Goal: Task Accomplishment & Management: Use online tool/utility

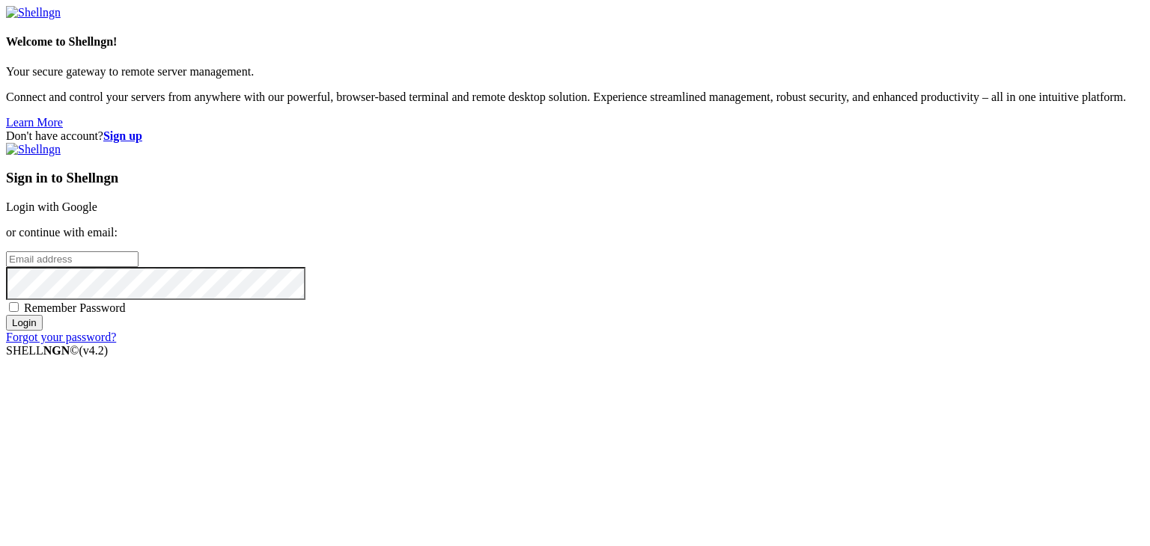
click at [138, 259] on input "email" at bounding box center [72, 260] width 133 height 16
type input "[EMAIL_ADDRESS][DOMAIN_NAME]"
click at [126, 314] on span "Remember Password" at bounding box center [75, 308] width 102 height 13
click at [19, 312] on input "Remember Password" at bounding box center [14, 307] width 10 height 10
checkbox input "true"
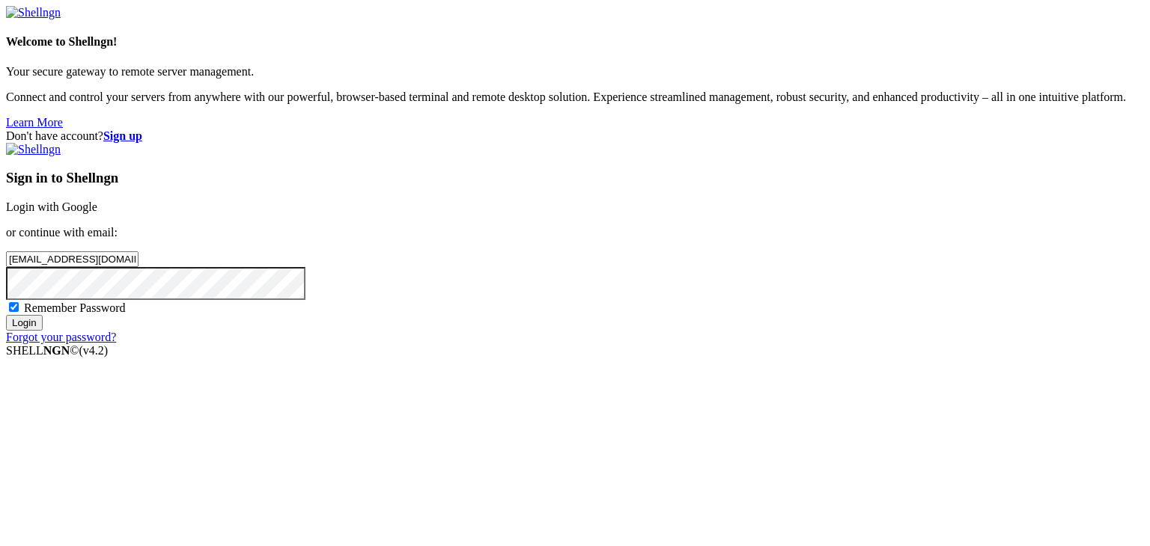
click at [43, 331] on input "Login" at bounding box center [24, 323] width 37 height 16
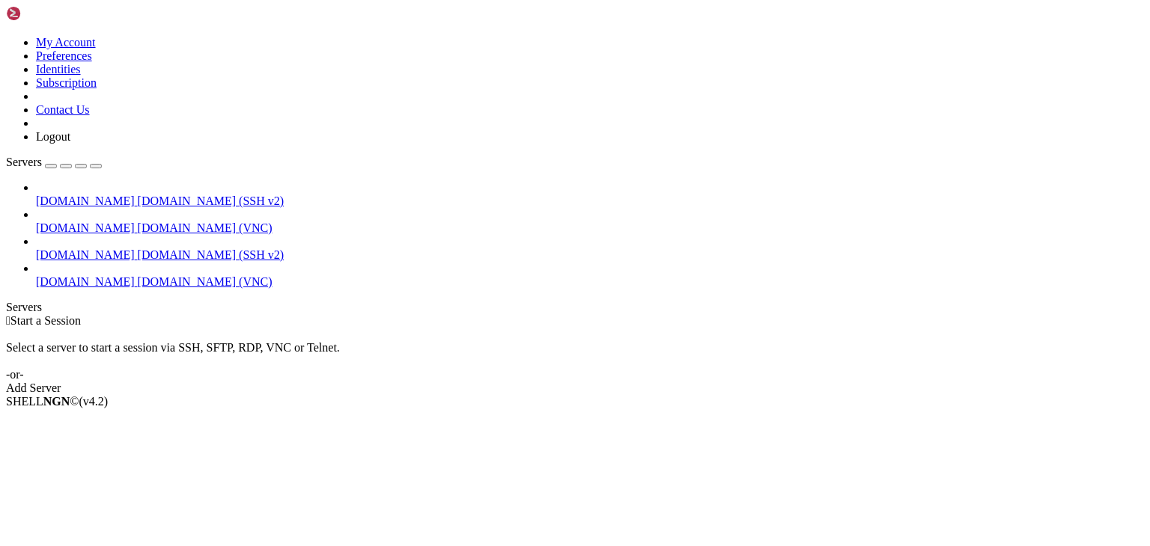
click at [53, 275] on span "[DOMAIN_NAME]" at bounding box center [85, 281] width 99 height 13
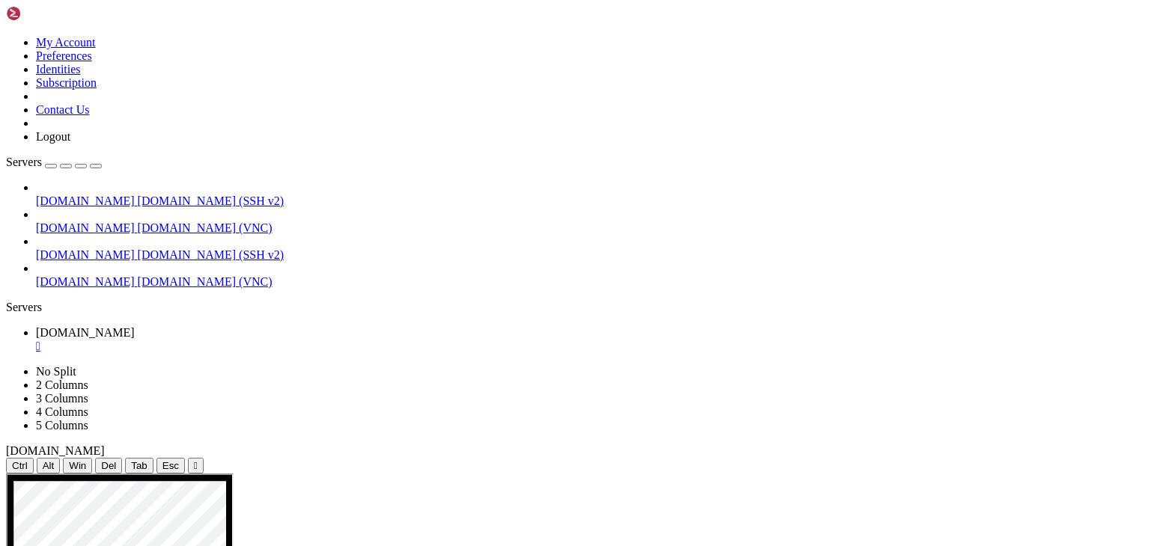
click at [278, 340] on div "" at bounding box center [590, 346] width 1108 height 13
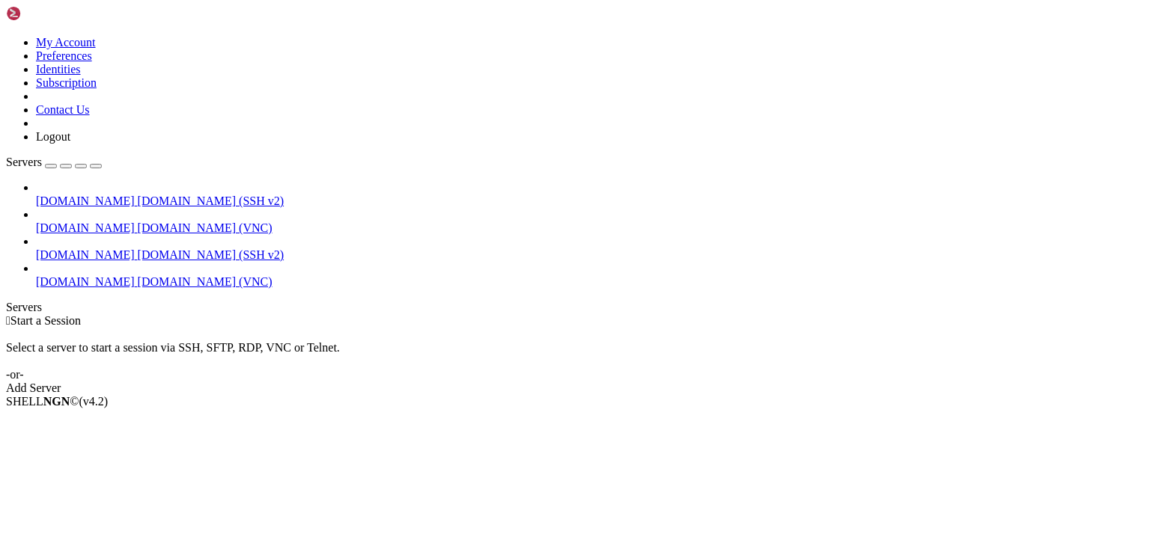
click at [252, 328] on div "Select a server to start a session via SSH, SFTP, RDP, VNC or Telnet. -or-" at bounding box center [575, 355] width 1138 height 54
